Goal: Transaction & Acquisition: Book appointment/travel/reservation

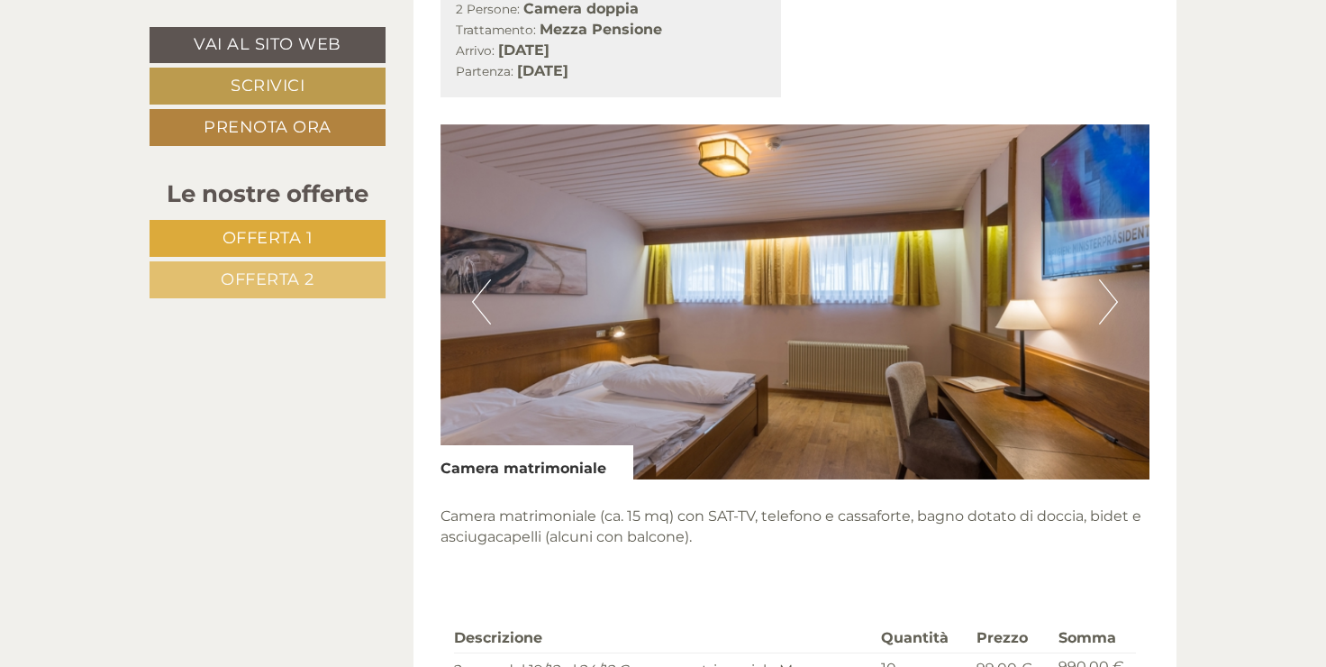
scroll to position [991, 0]
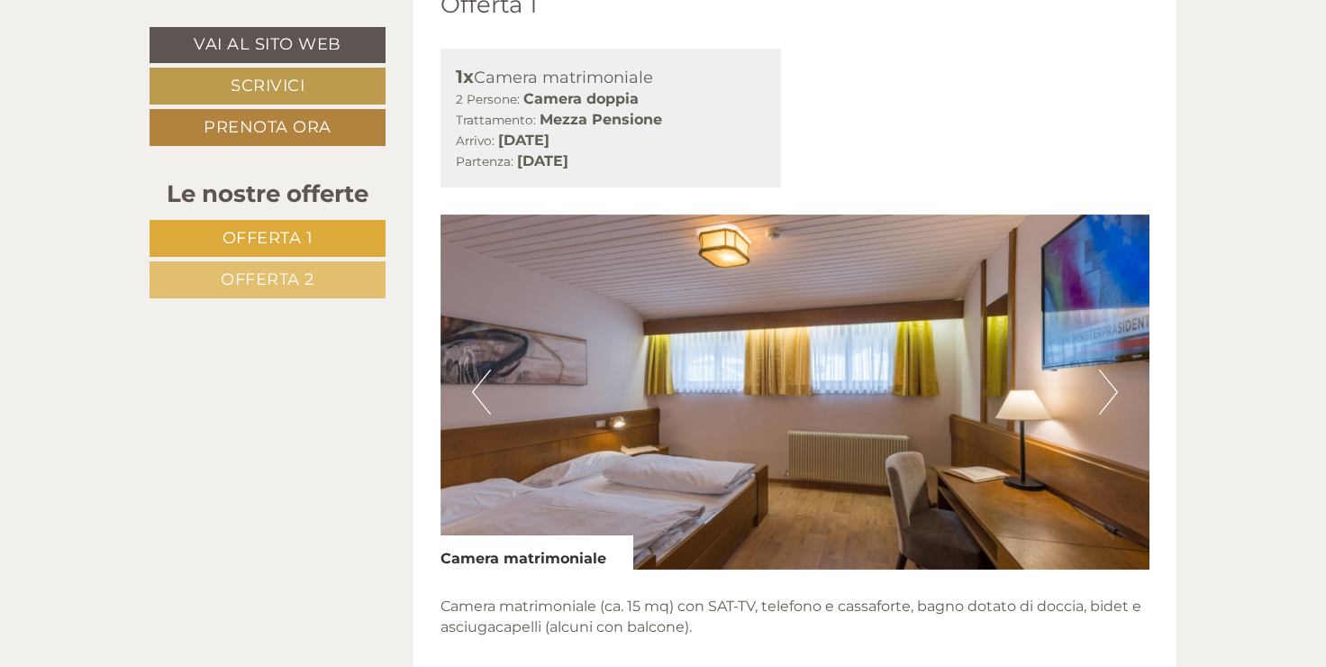
click at [1111, 386] on button "Next" at bounding box center [1108, 391] width 19 height 45
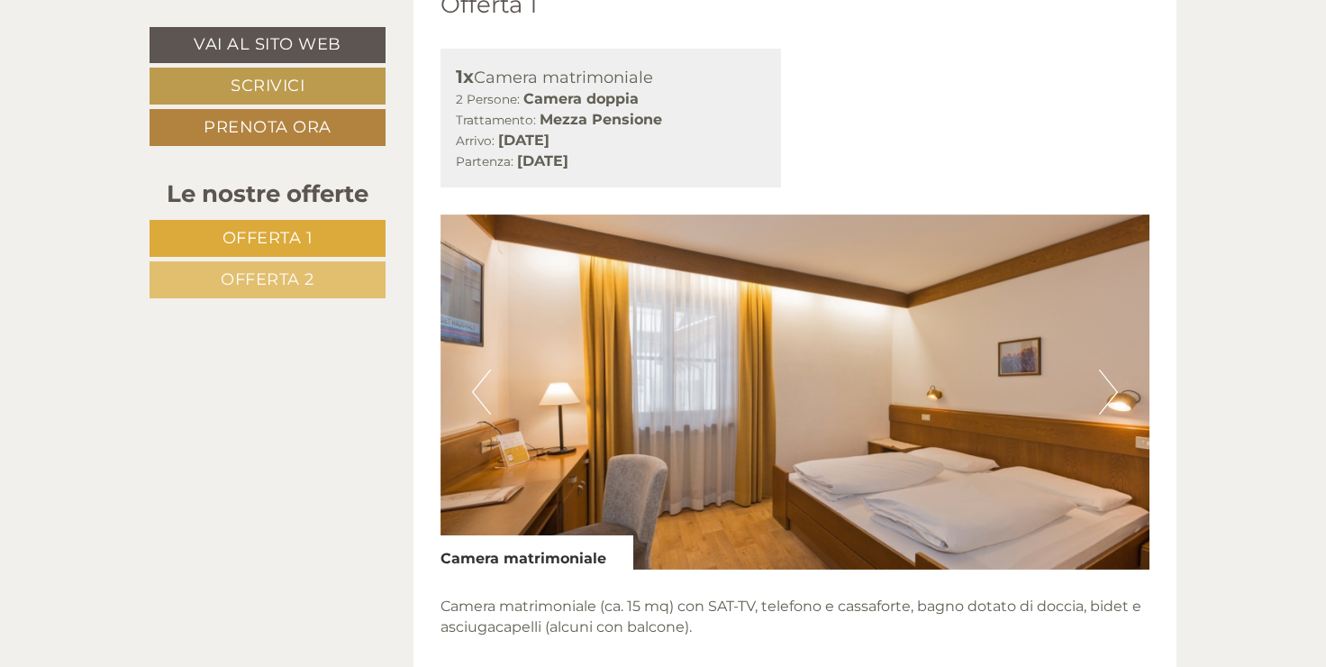
click at [1111, 386] on button "Next" at bounding box center [1108, 391] width 19 height 45
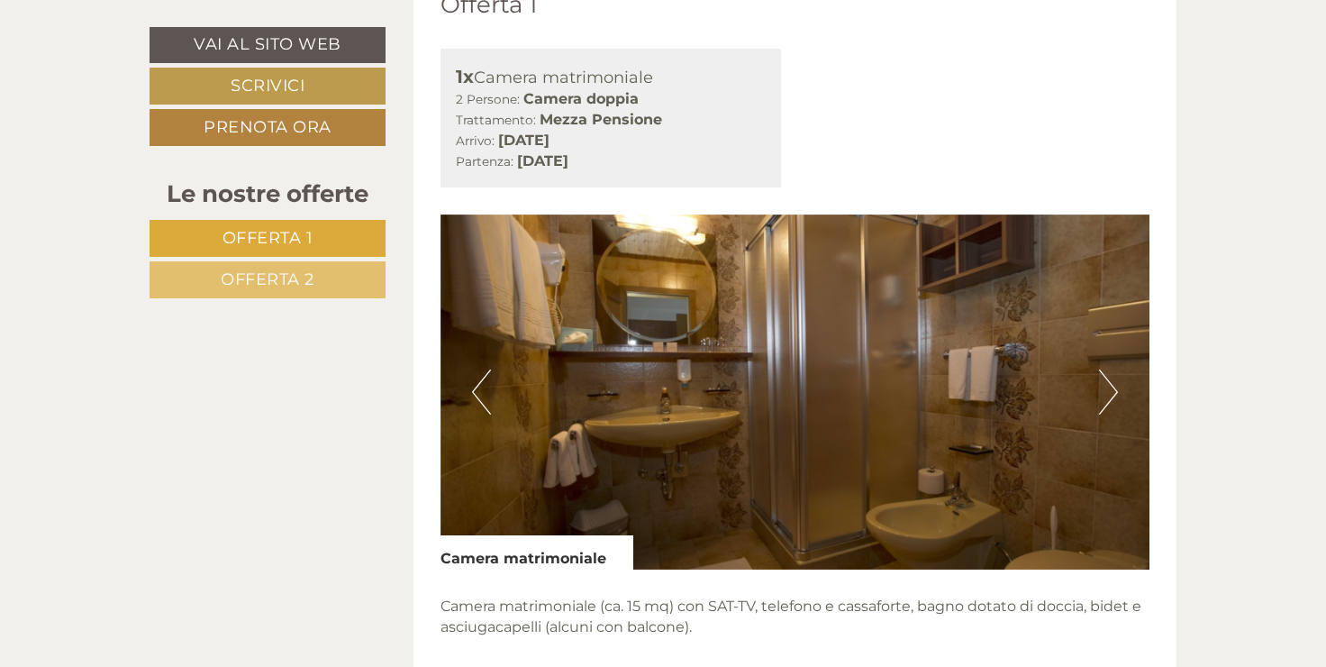
click at [1111, 386] on button "Next" at bounding box center [1108, 391] width 19 height 45
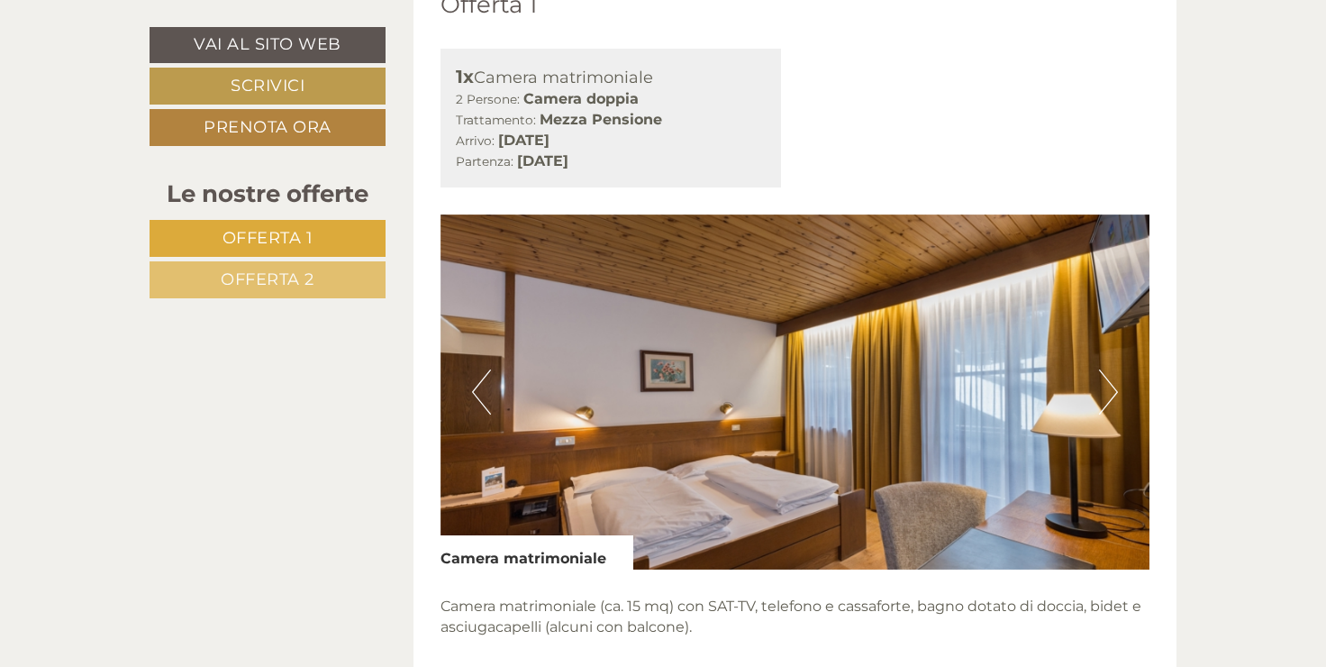
click at [1111, 386] on button "Next" at bounding box center [1108, 391] width 19 height 45
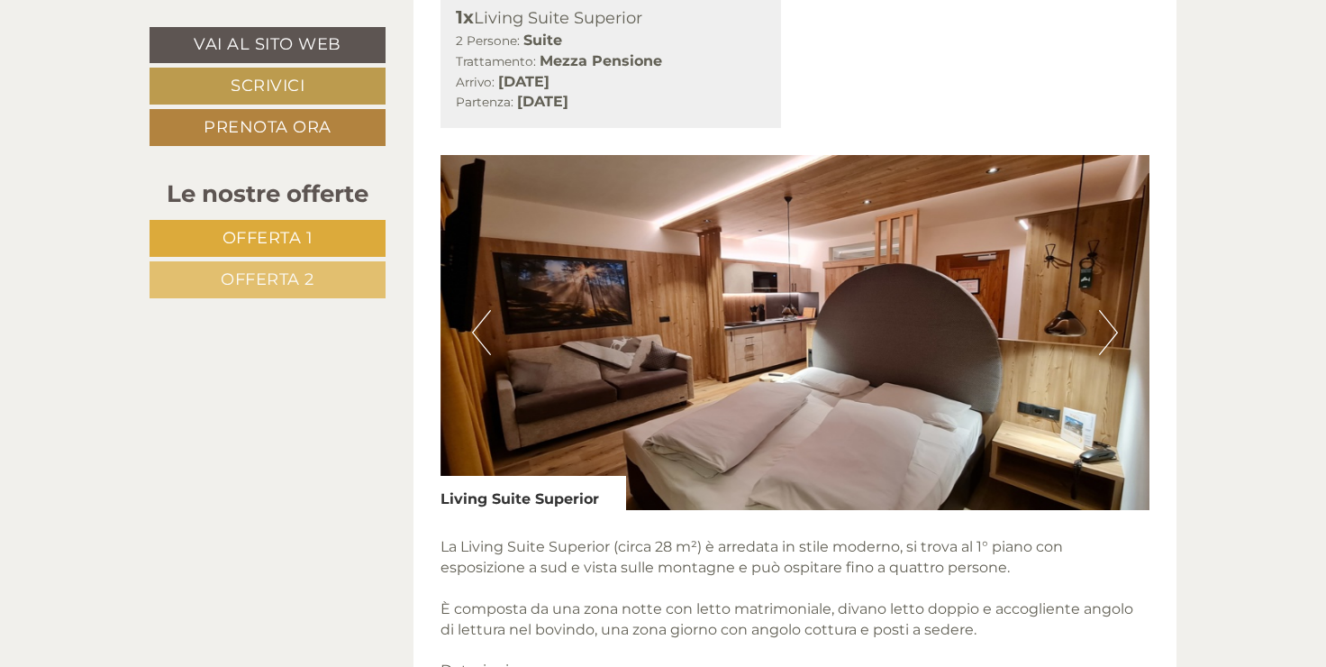
scroll to position [2162, 0]
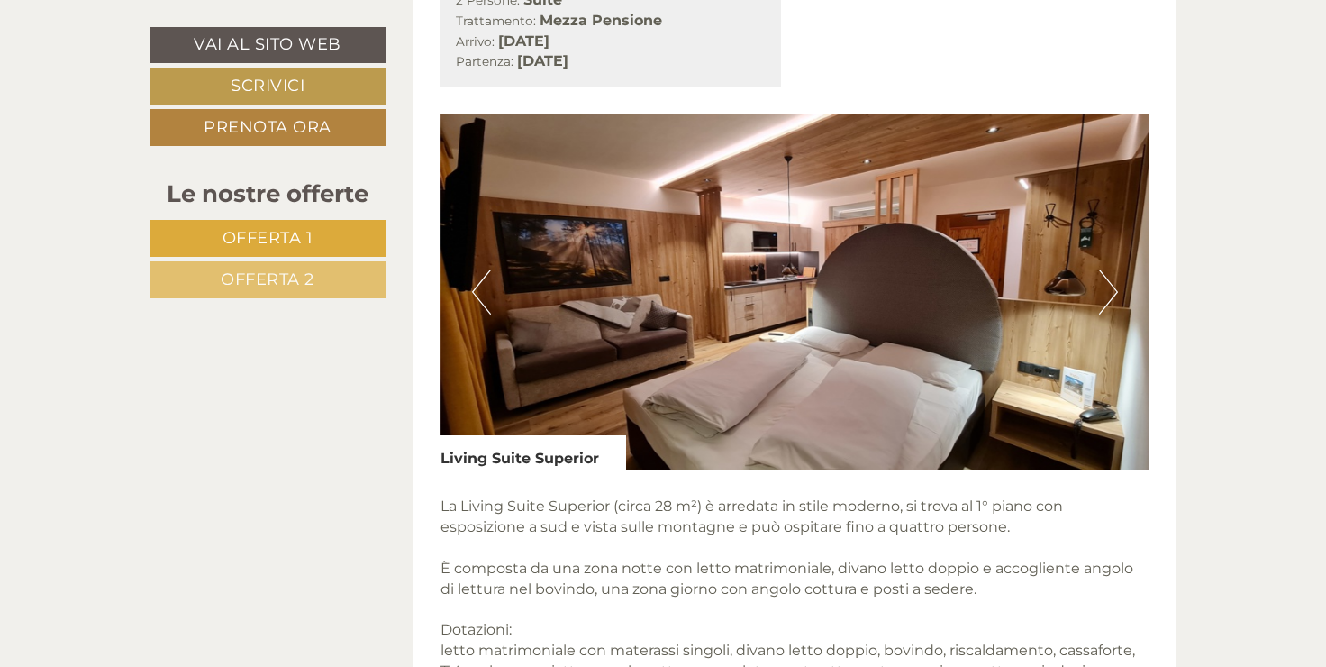
click at [1114, 292] on button "Next" at bounding box center [1108, 291] width 19 height 45
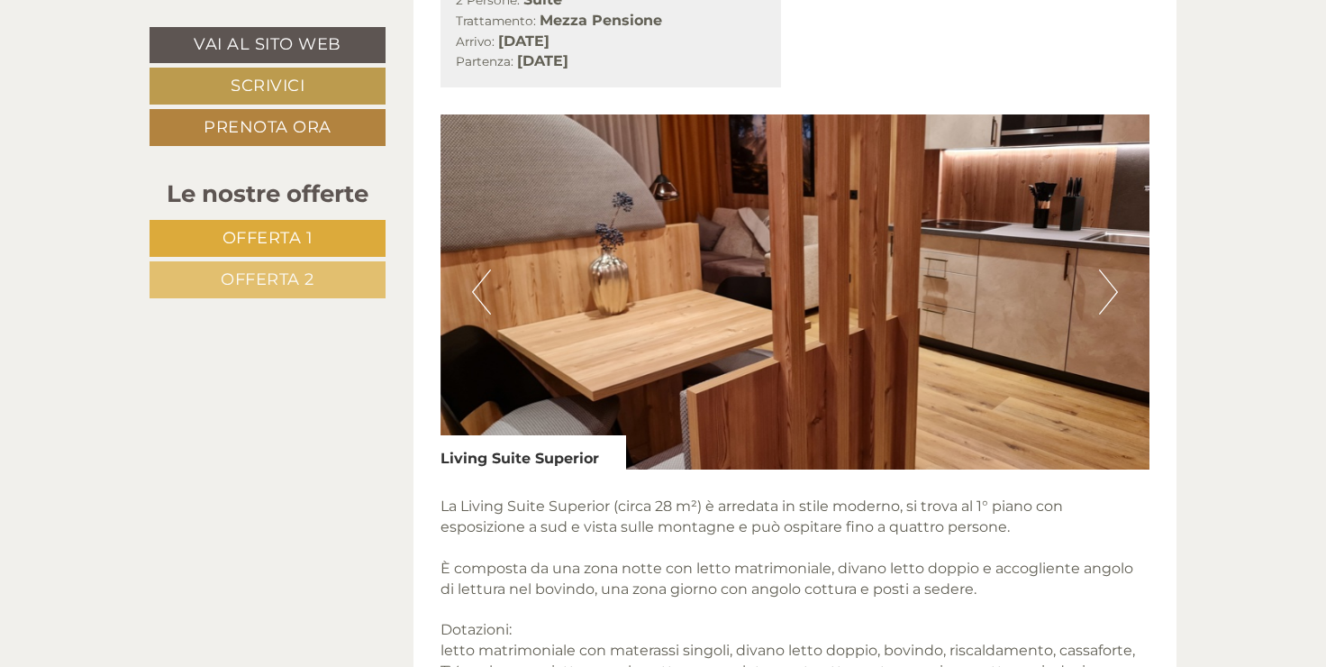
click at [1114, 292] on button "Next" at bounding box center [1108, 291] width 19 height 45
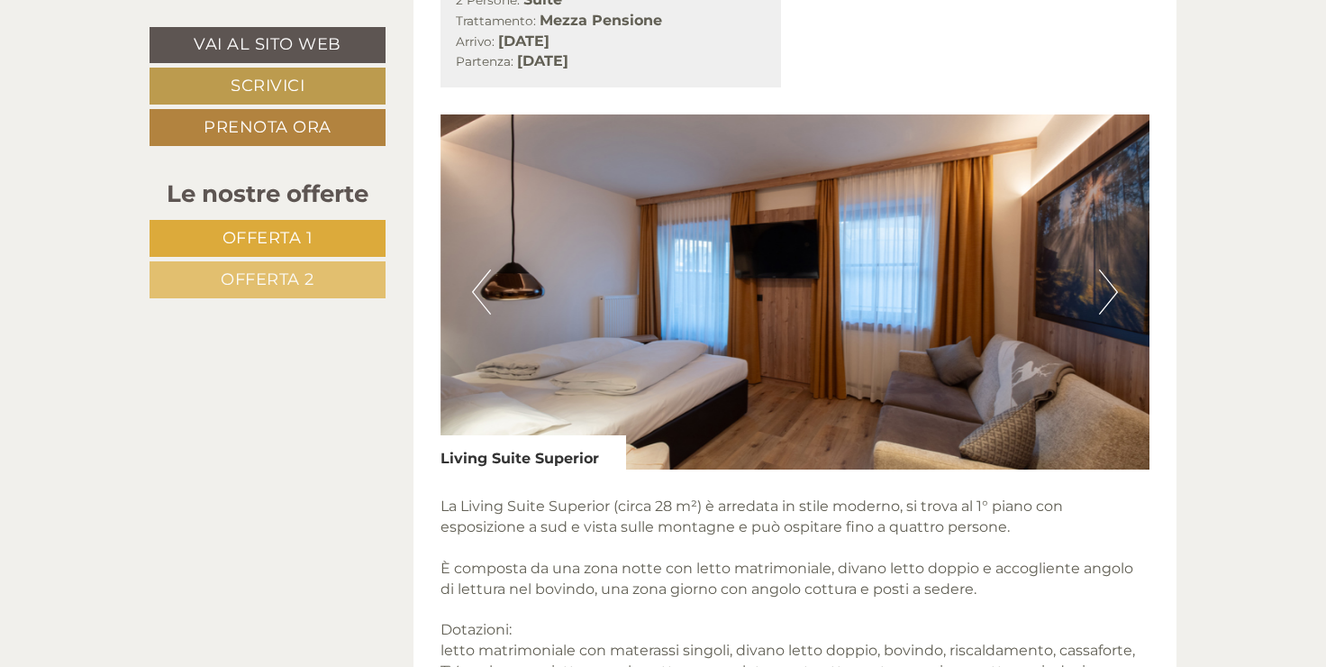
click at [1114, 292] on button "Next" at bounding box center [1108, 291] width 19 height 45
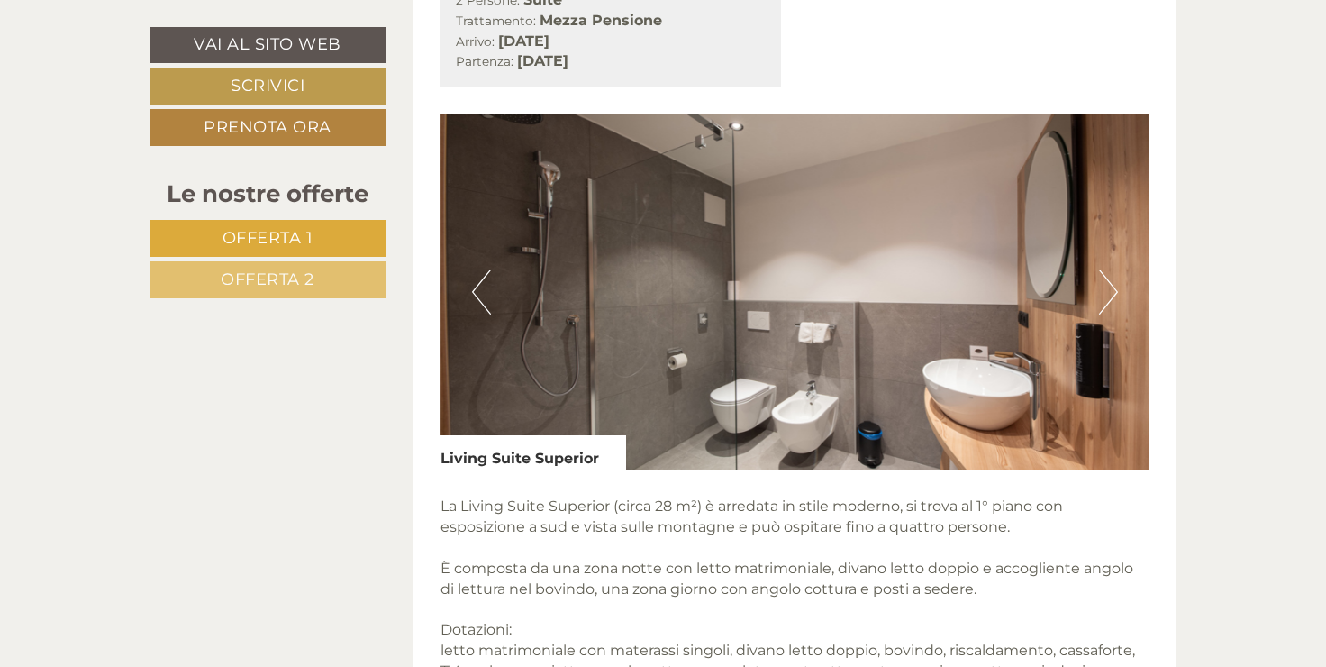
click at [1114, 292] on button "Next" at bounding box center [1108, 291] width 19 height 45
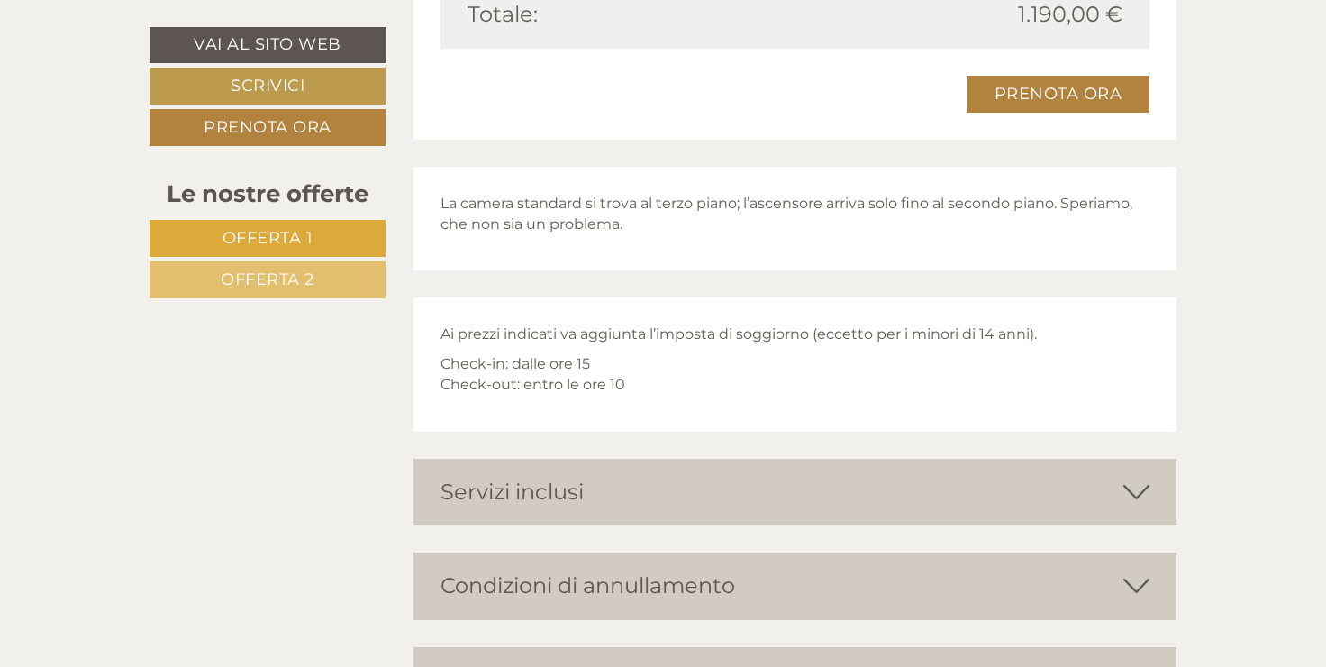
scroll to position [3152, 0]
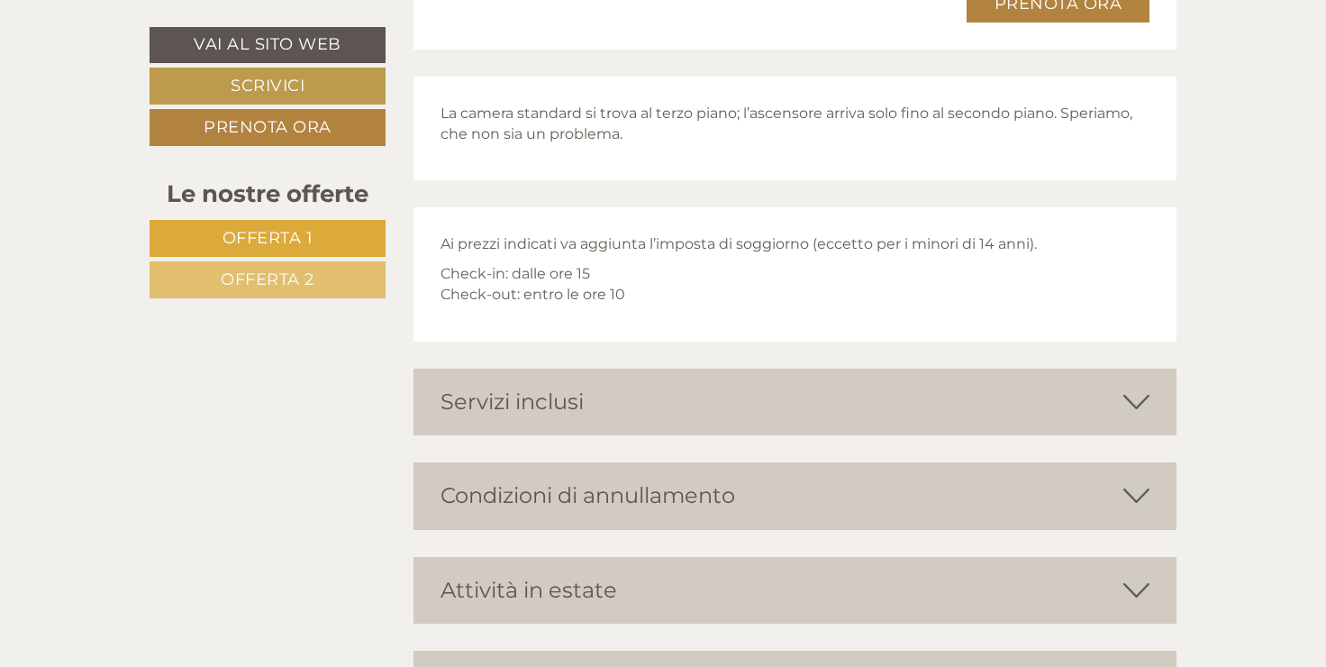
click at [1136, 396] on icon at bounding box center [1136, 401] width 26 height 31
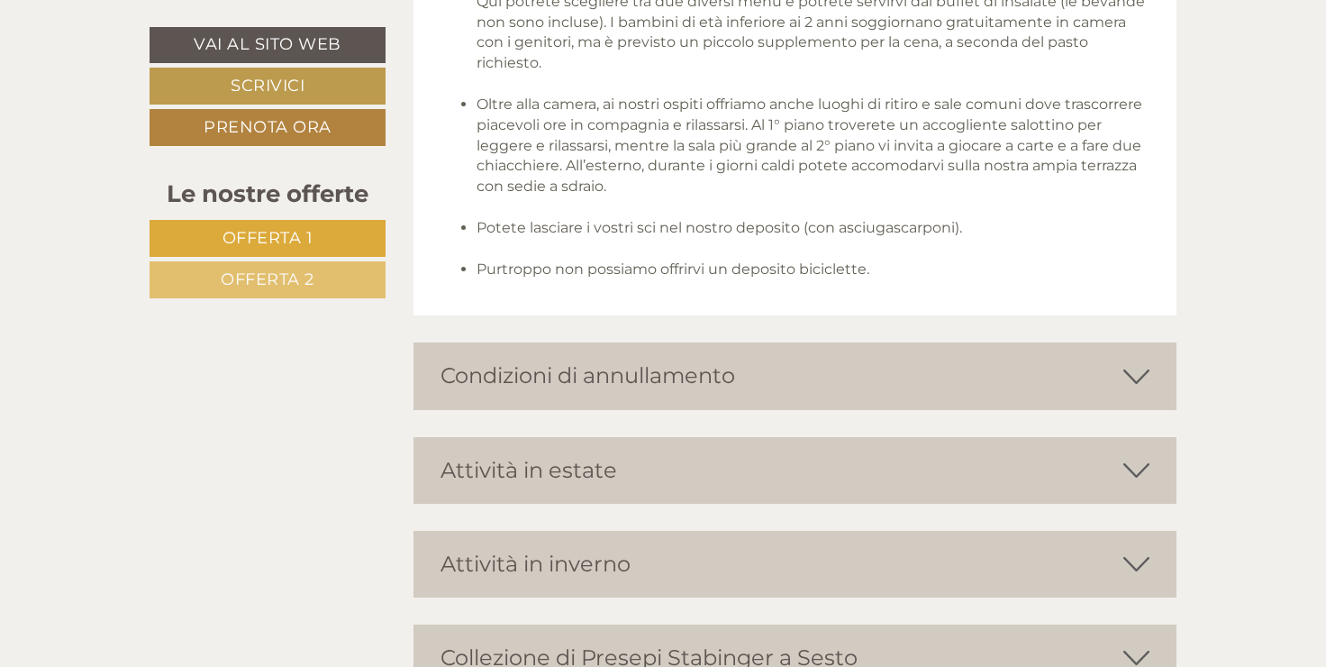
scroll to position [3873, 0]
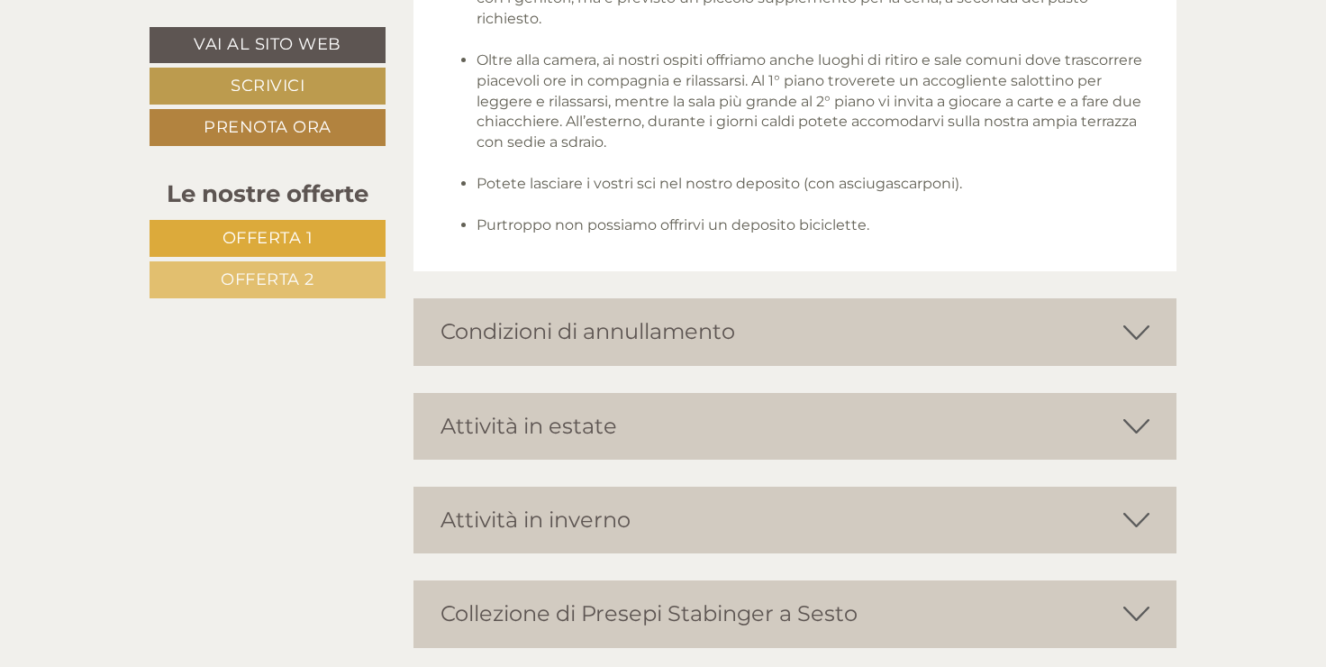
click at [1132, 518] on icon at bounding box center [1136, 519] width 26 height 31
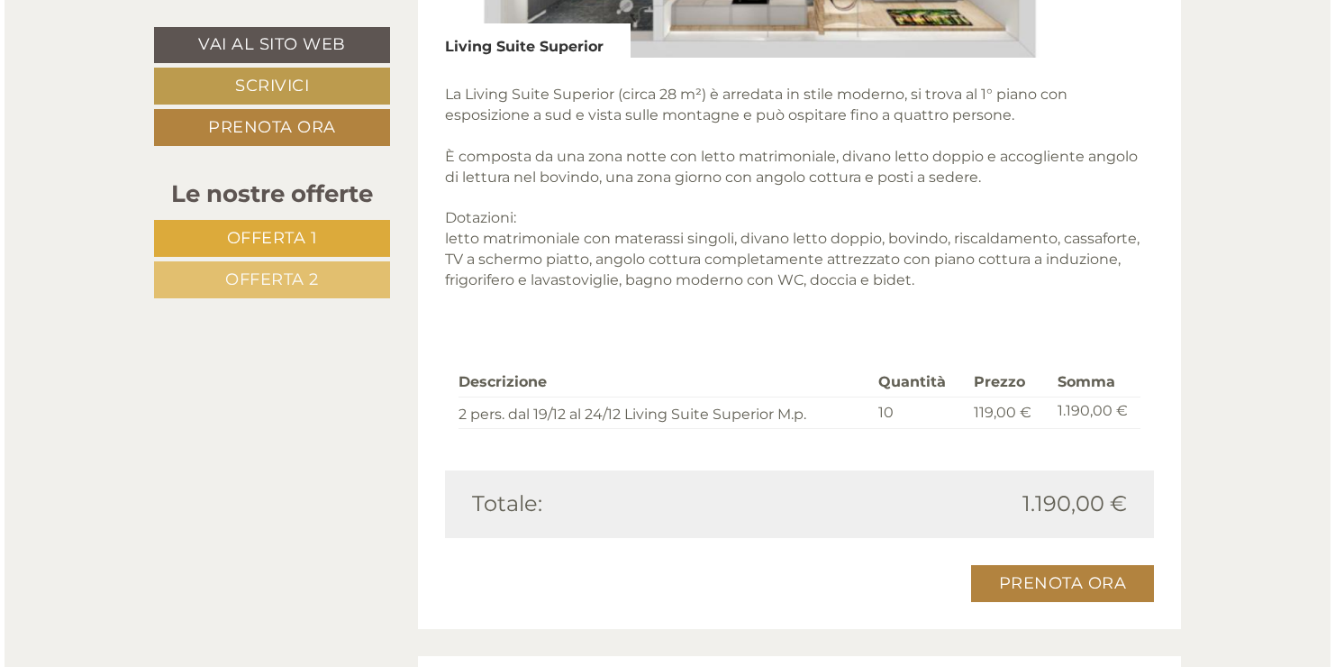
scroll to position [2612, 0]
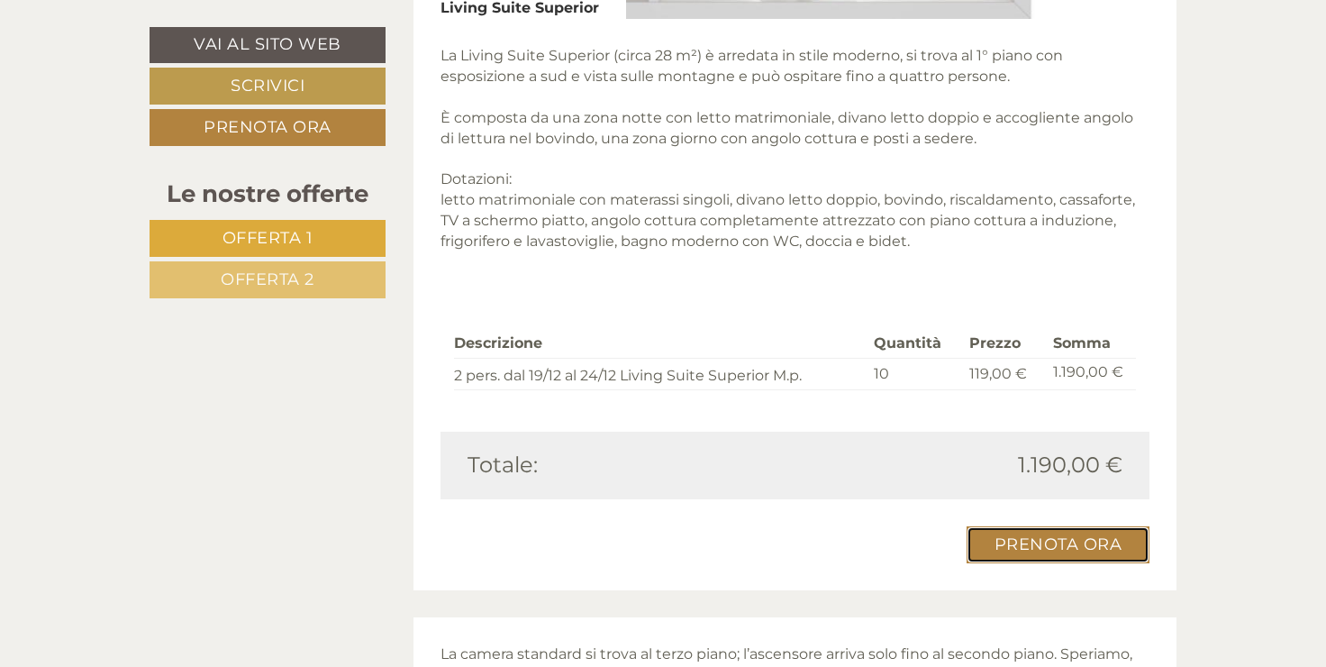
click at [1046, 539] on link "Prenota ora" at bounding box center [1058, 544] width 184 height 37
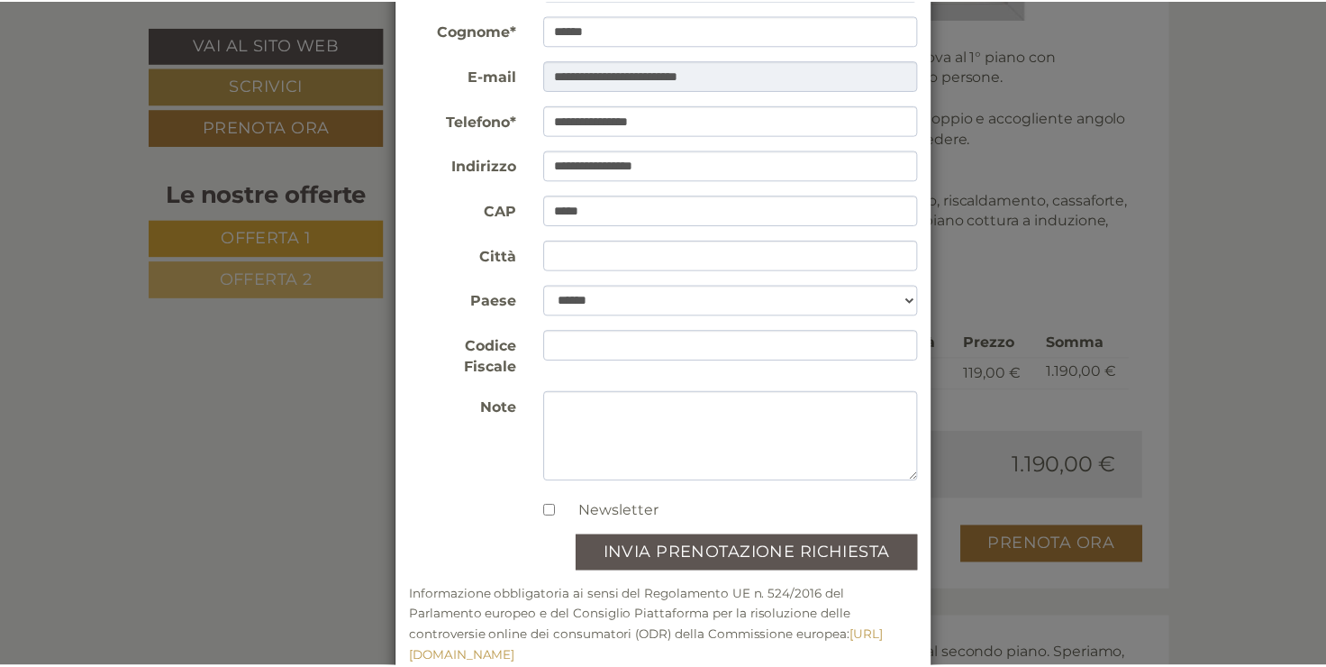
scroll to position [199, 0]
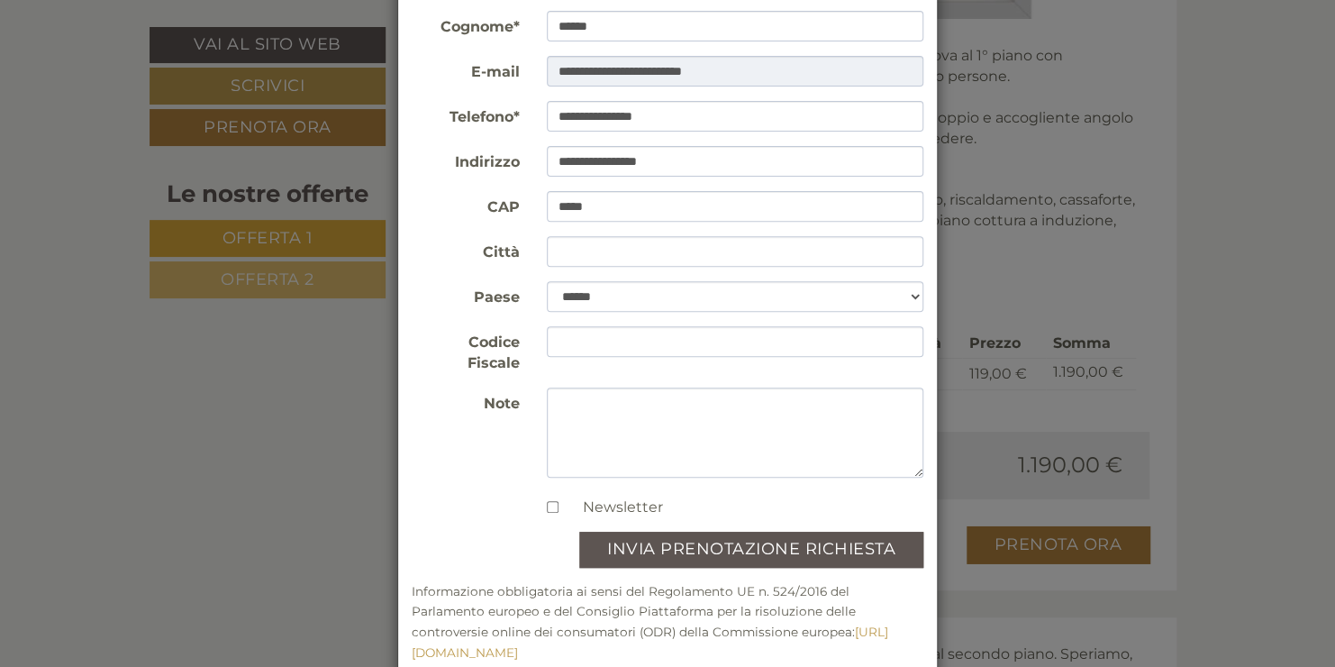
click at [1244, 171] on div "**********" at bounding box center [667, 333] width 1335 height 667
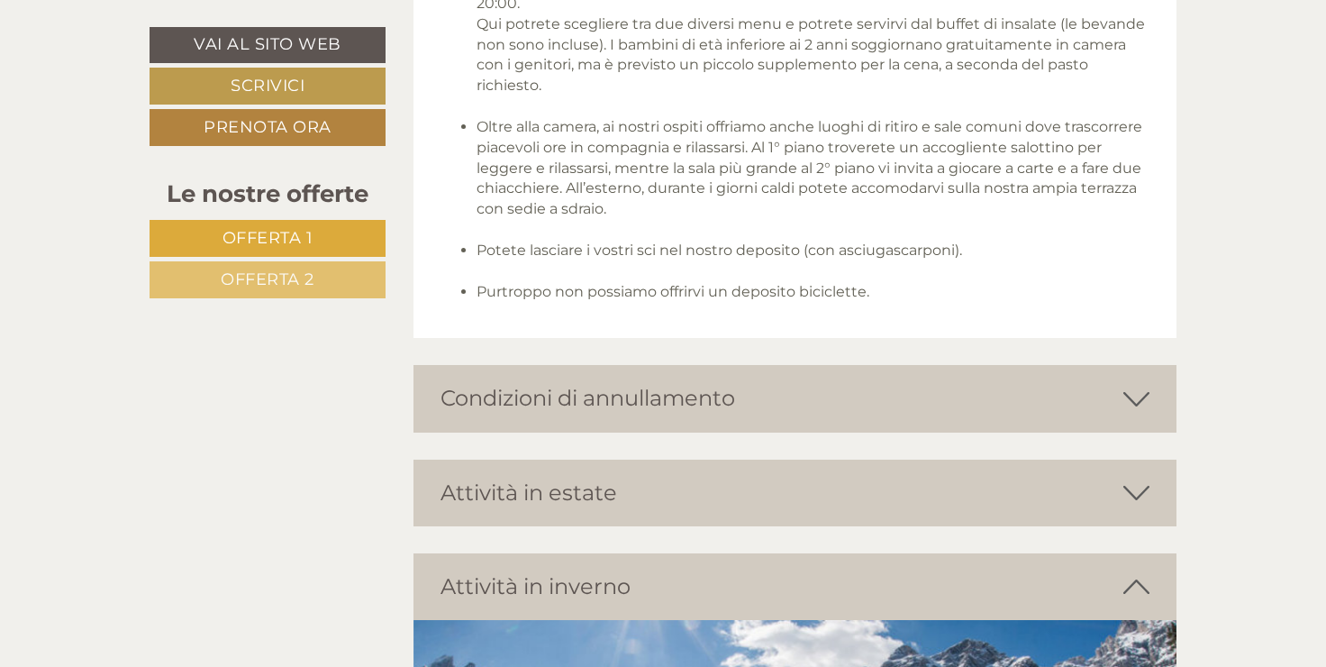
scroll to position [3963, 0]
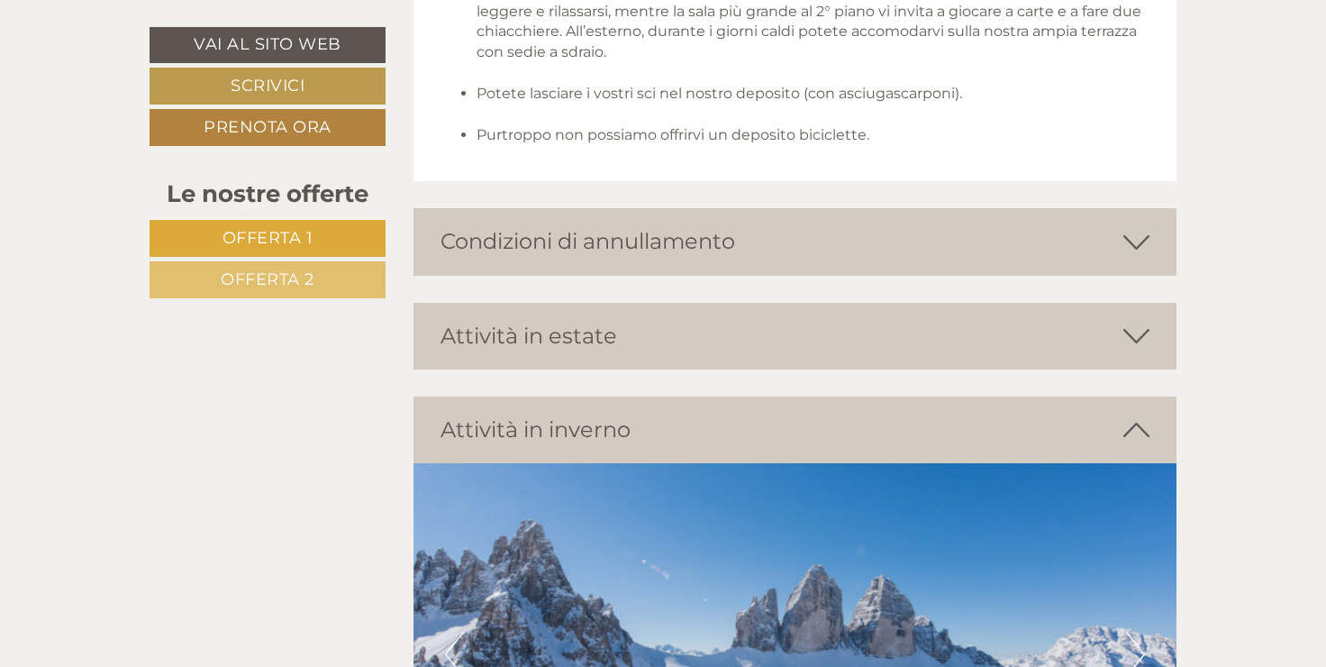
click at [1132, 240] on icon at bounding box center [1136, 241] width 26 height 31
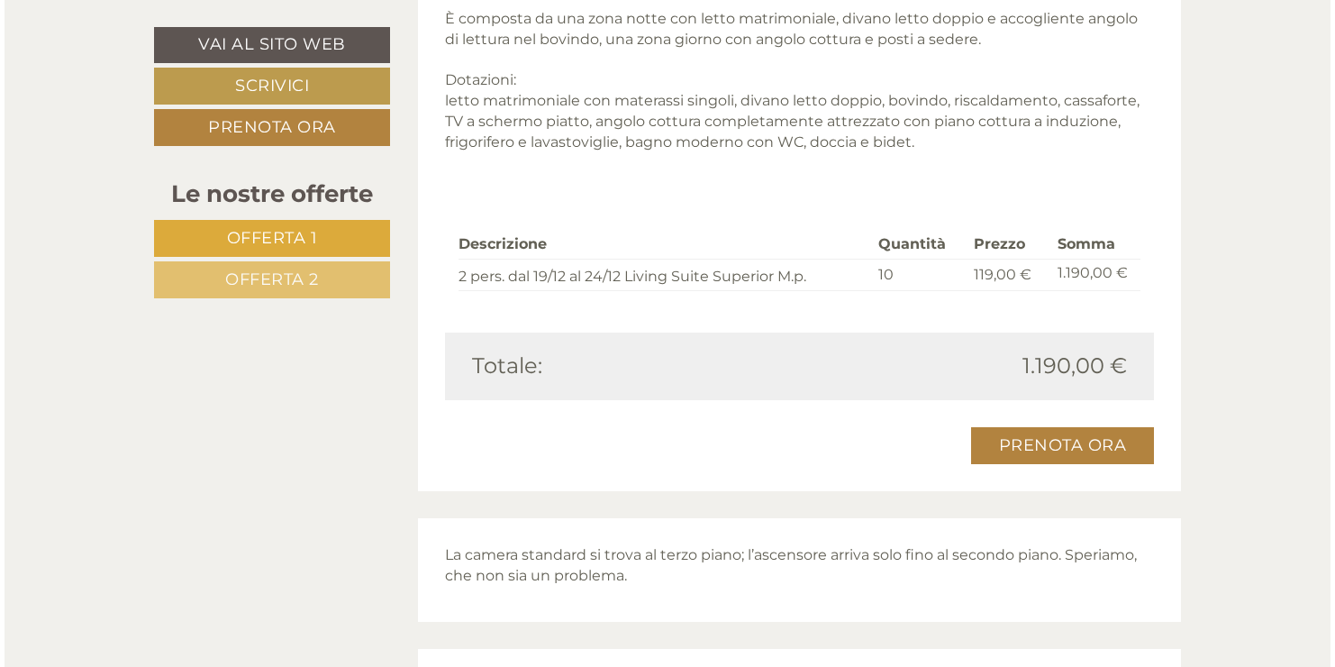
scroll to position [2702, 0]
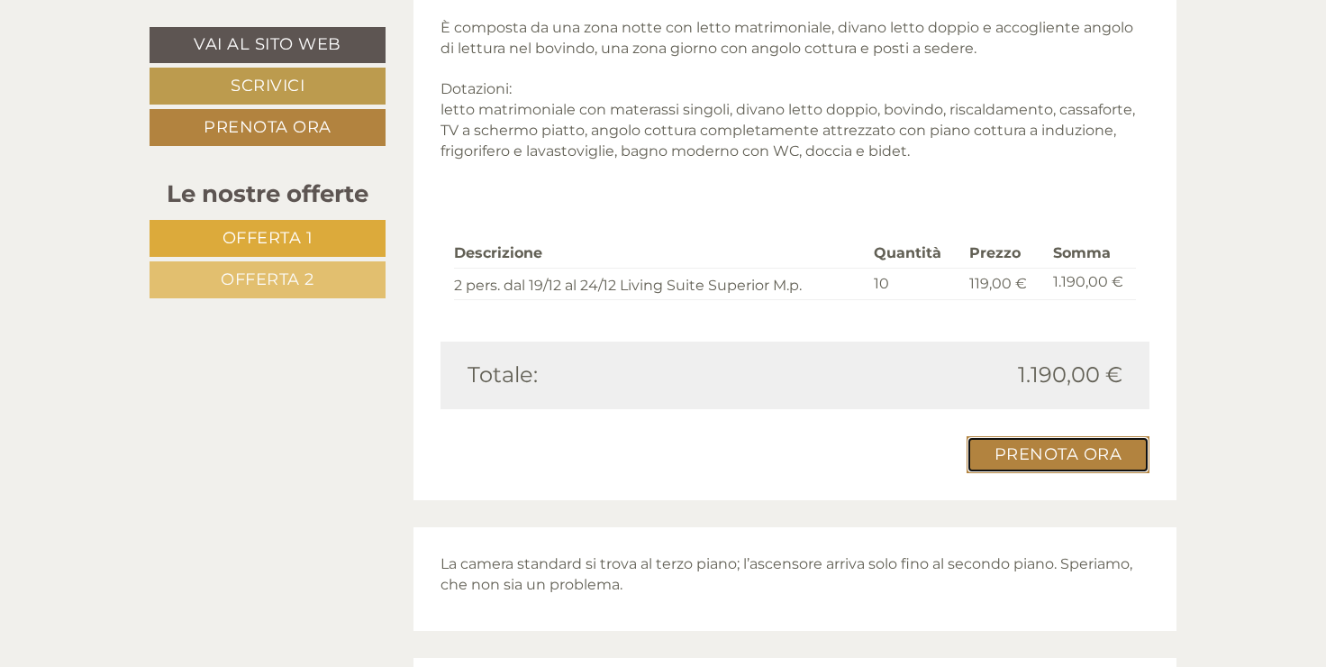
click at [1024, 455] on link "Prenota ora" at bounding box center [1058, 454] width 184 height 37
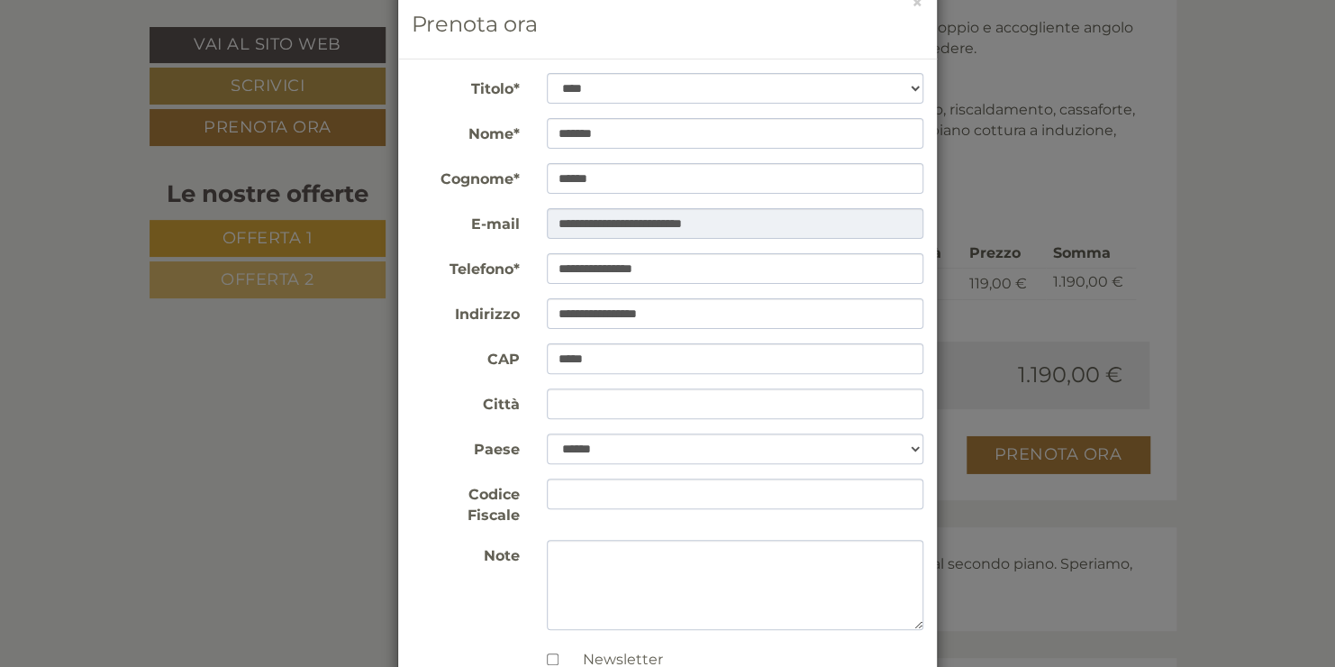
scroll to position [180, 0]
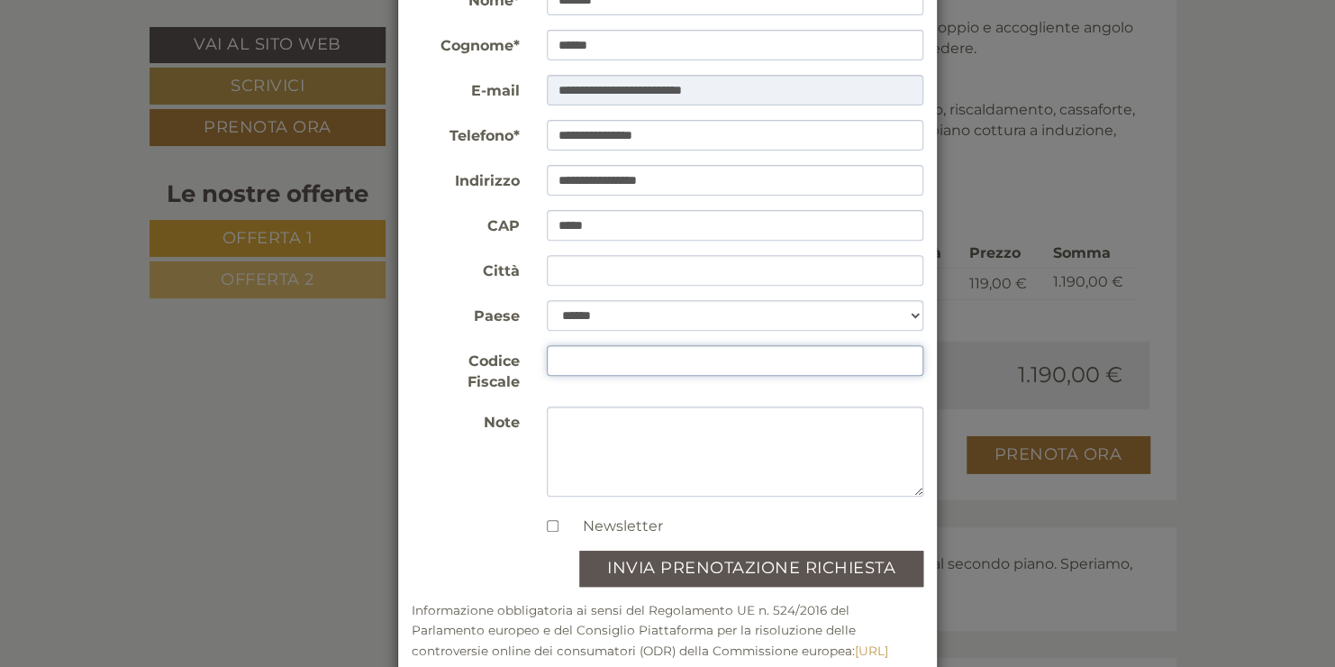
click at [584, 371] on input "Codice Fiscale" at bounding box center [735, 360] width 377 height 31
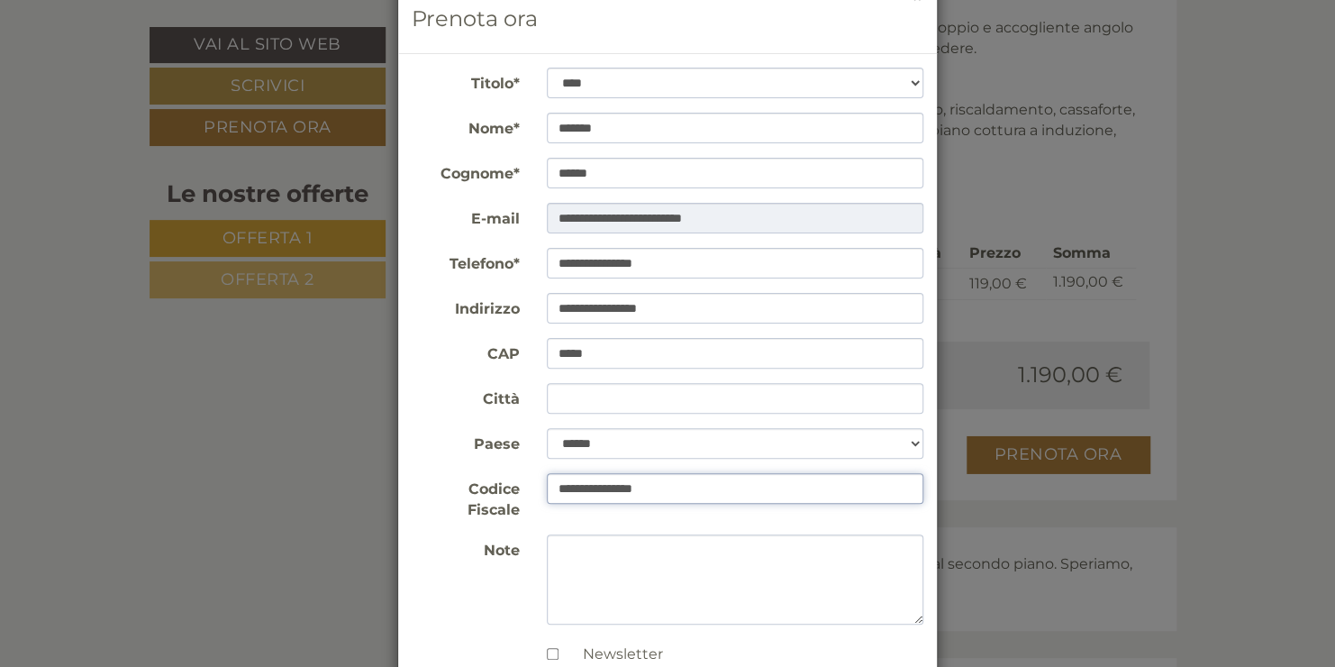
scroll to position [0, 0]
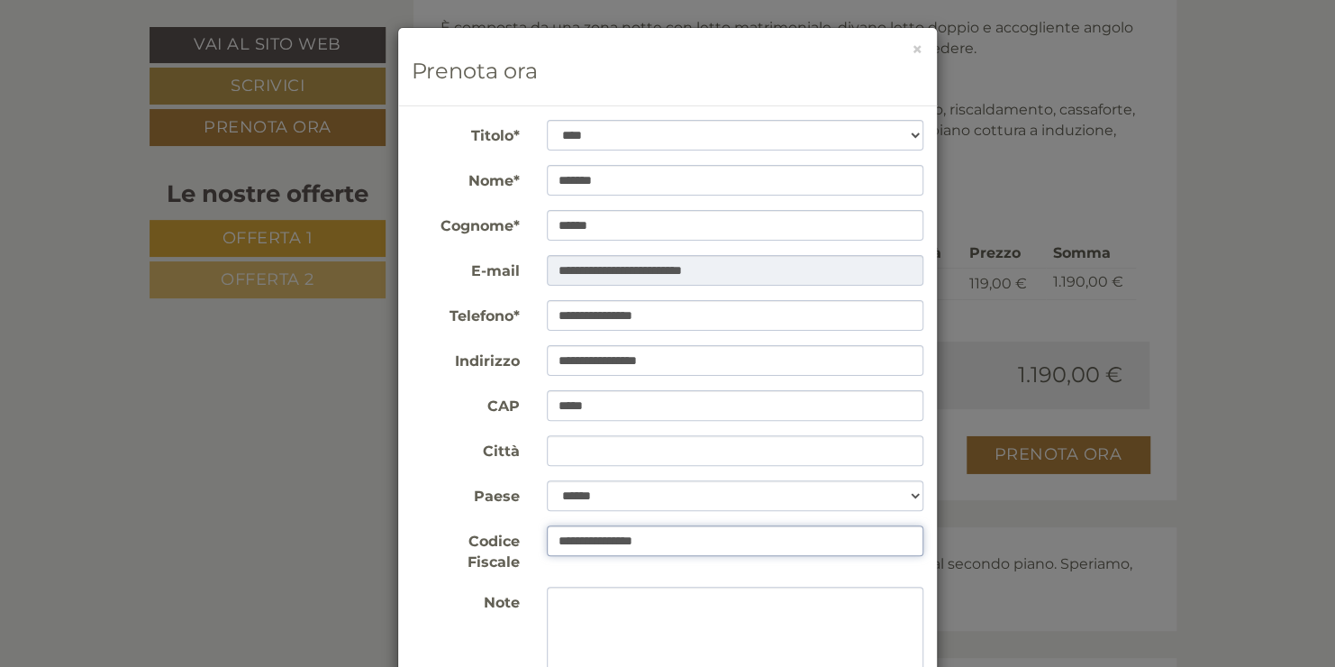
type input "**********"
click at [597, 454] on input "Città" at bounding box center [735, 450] width 377 height 31
type input "*******"
click at [278, 379] on div "**********" at bounding box center [667, 333] width 1335 height 667
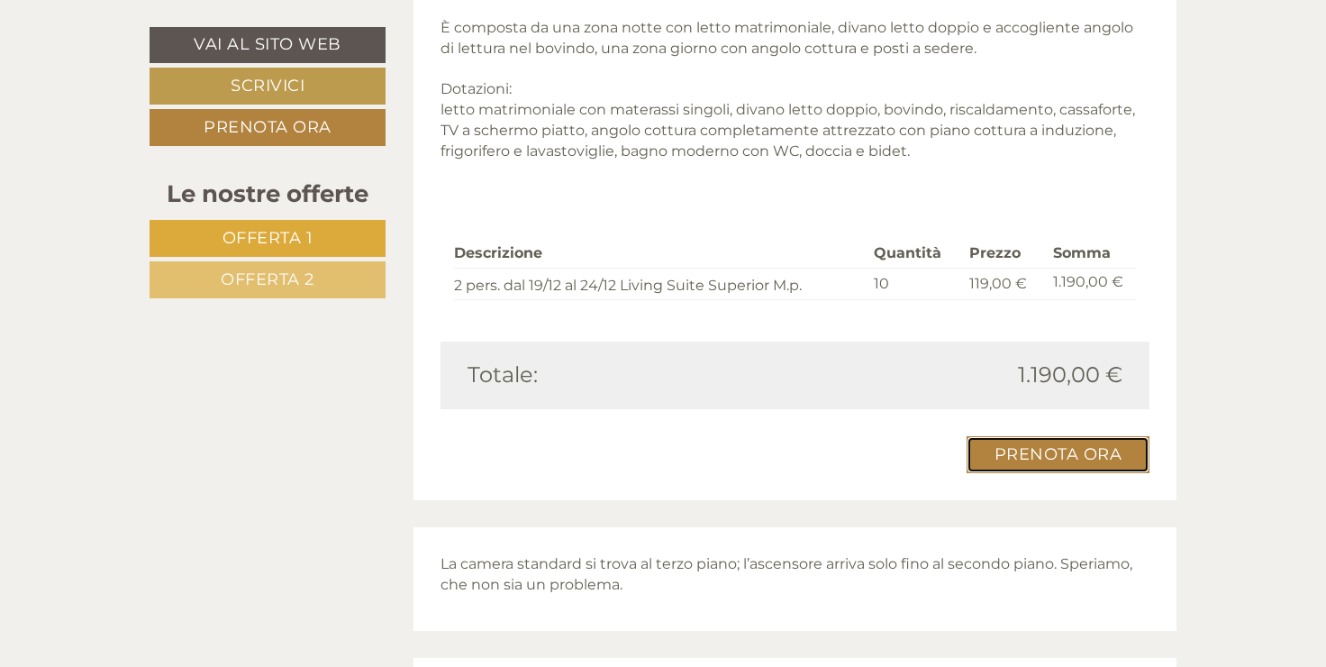
click at [1061, 457] on link "Prenota ora" at bounding box center [1058, 454] width 184 height 37
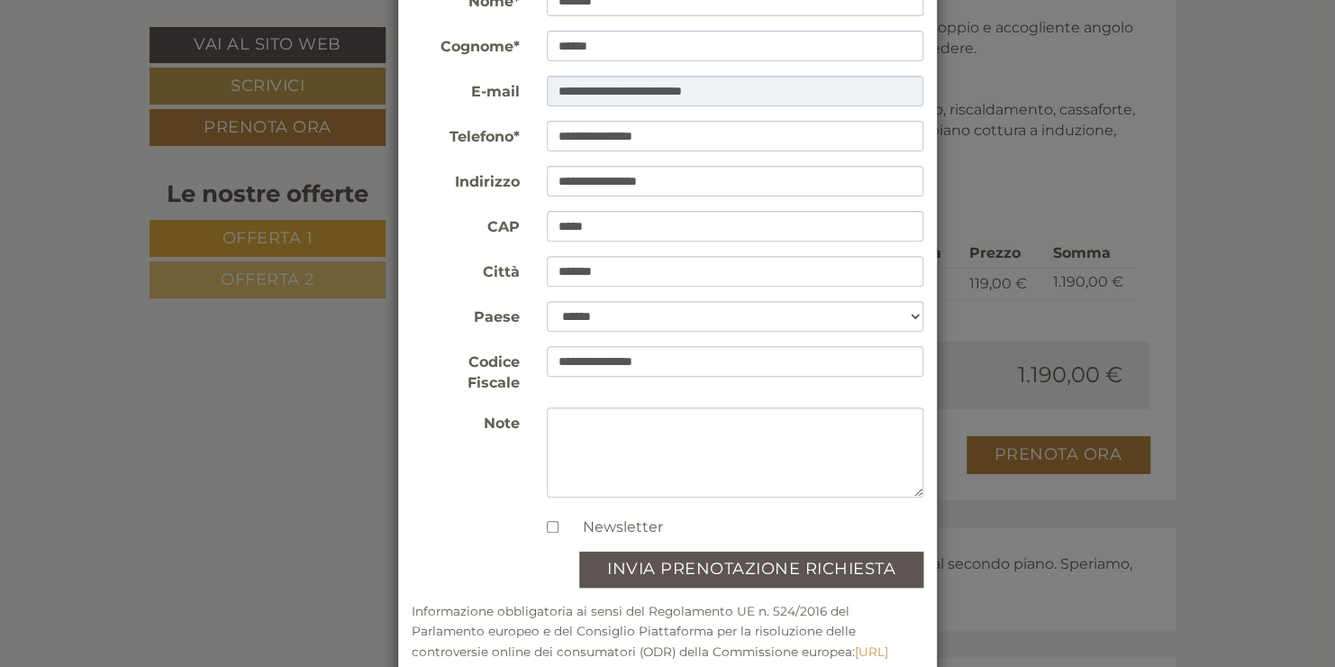
scroll to position [199, 0]
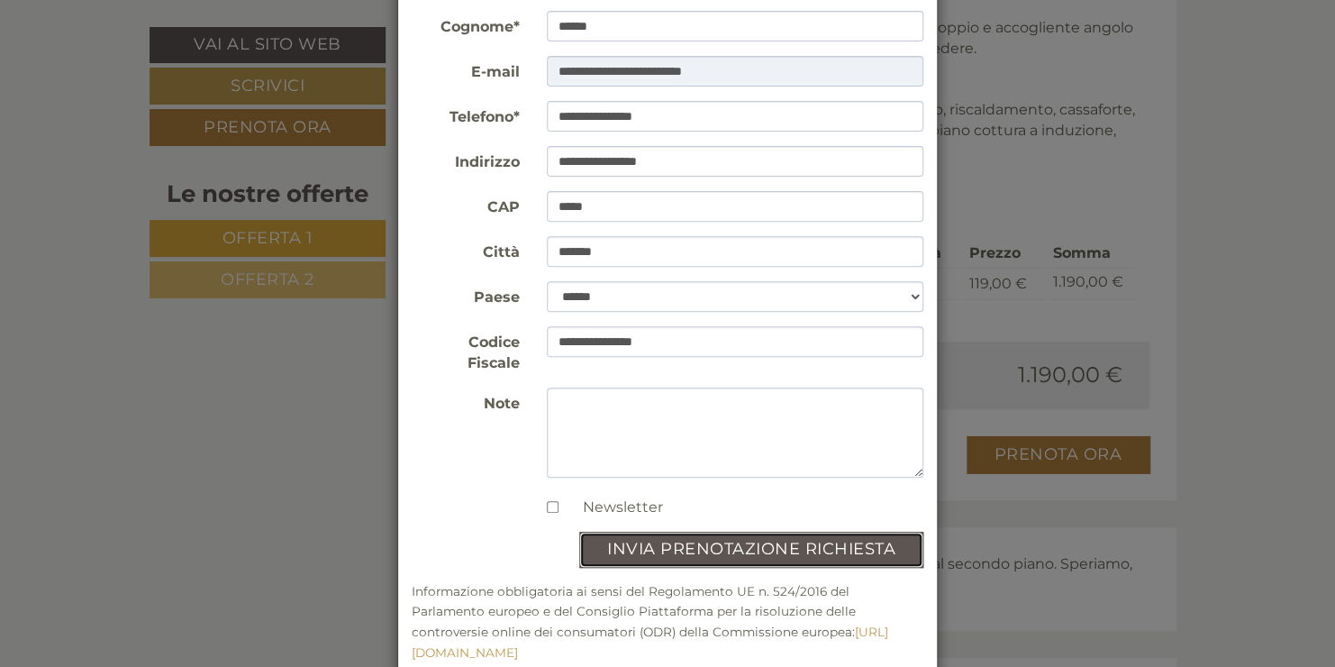
click at [690, 531] on button "invia prenotazione richiesta" at bounding box center [751, 549] width 344 height 36
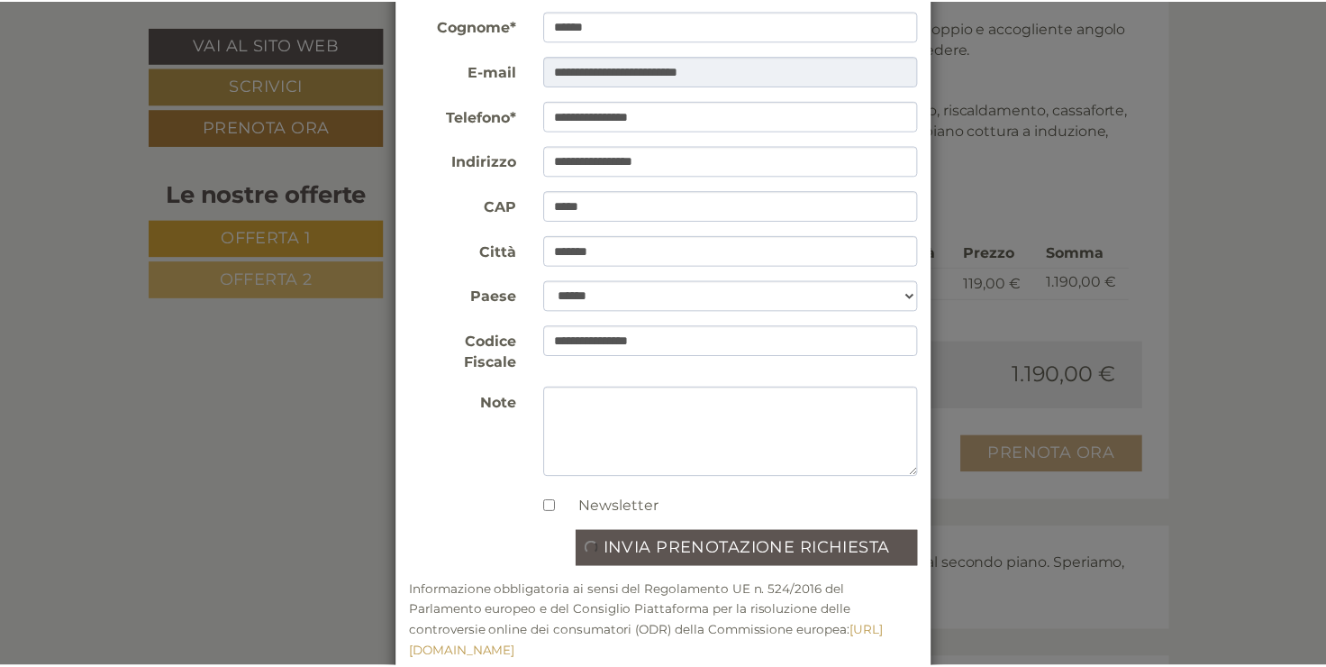
scroll to position [0, 0]
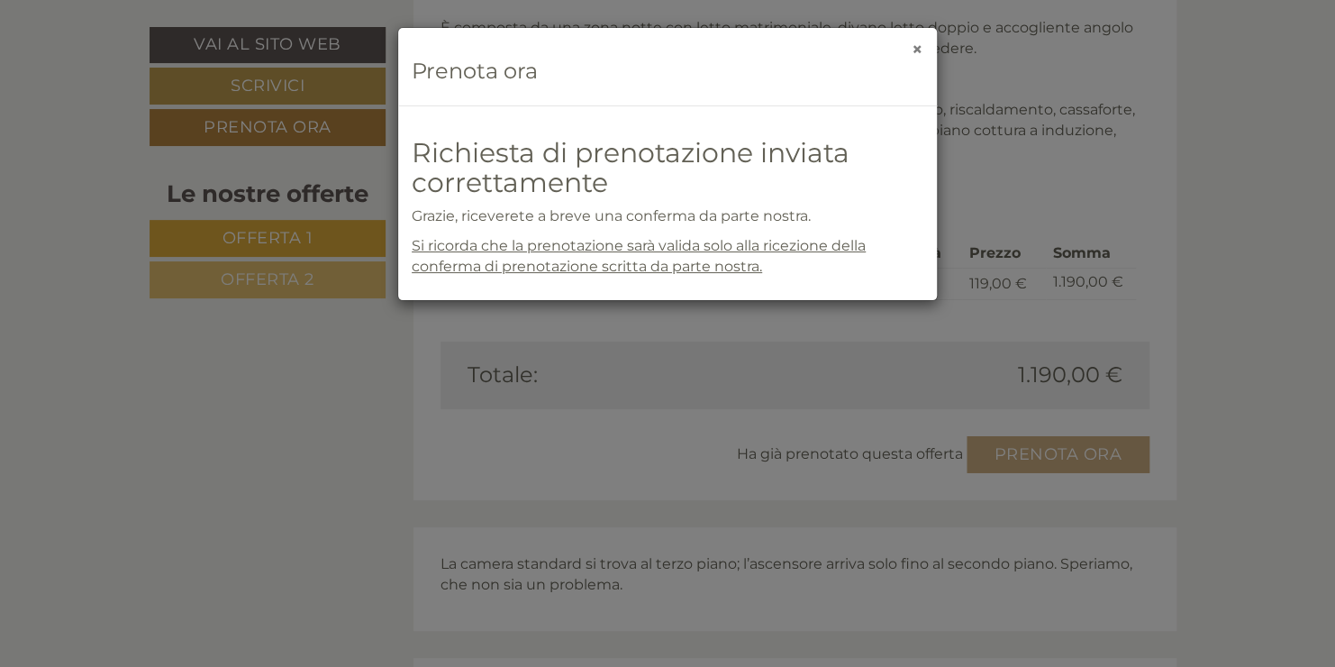
click at [920, 50] on button "×" at bounding box center [918, 49] width 12 height 19
